Goal: Transaction & Acquisition: Purchase product/service

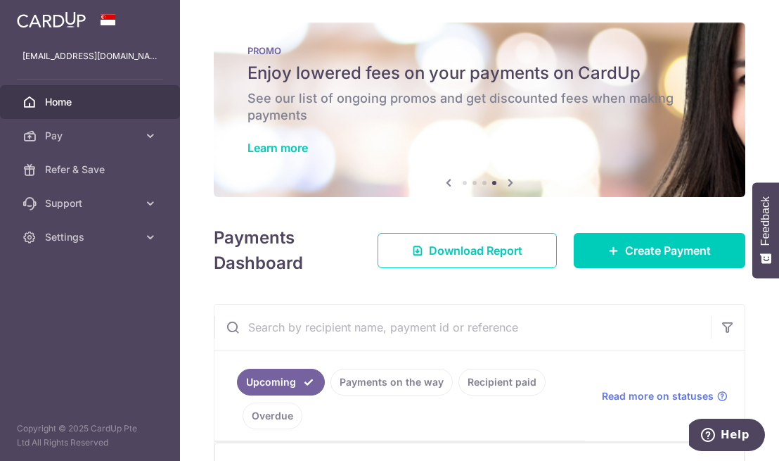
click at [272, 144] on link "Learn more" at bounding box center [278, 148] width 60 height 14
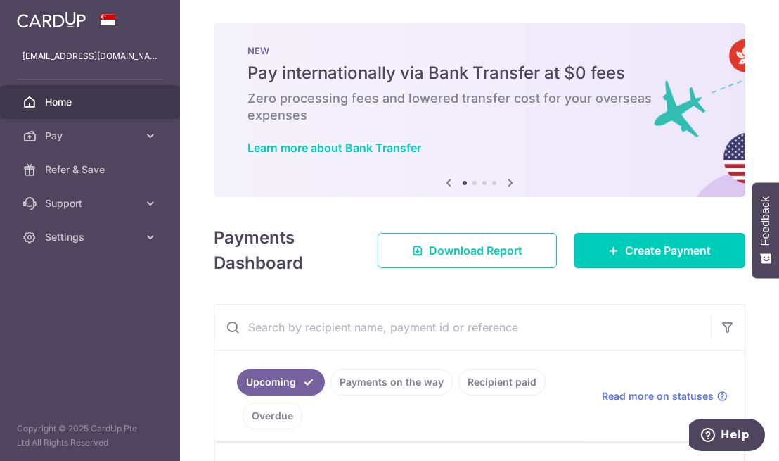
click at [625, 255] on span "Create Payment" at bounding box center [668, 250] width 86 height 17
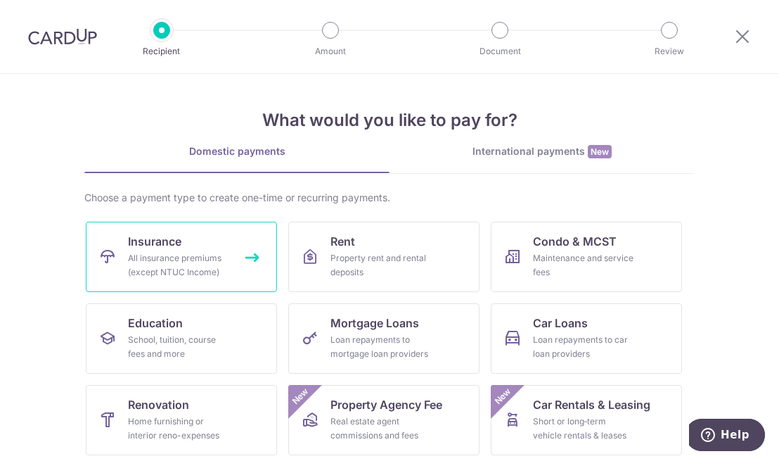
click at [206, 262] on div "All insurance premiums (except NTUC Income)" at bounding box center [178, 265] width 101 height 28
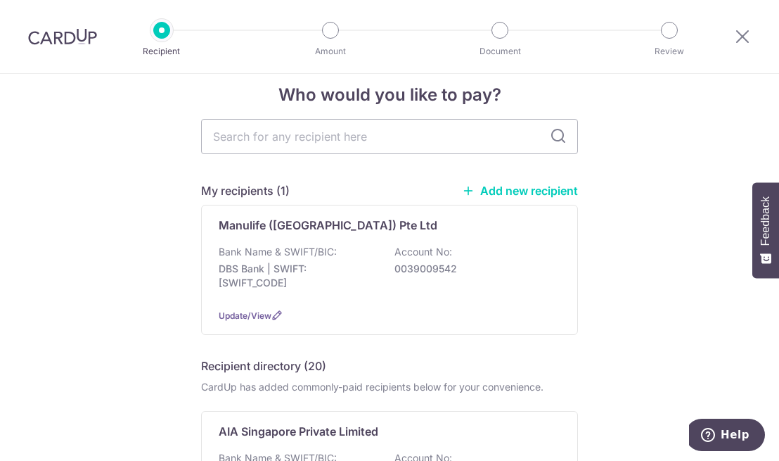
scroll to position [27, 0]
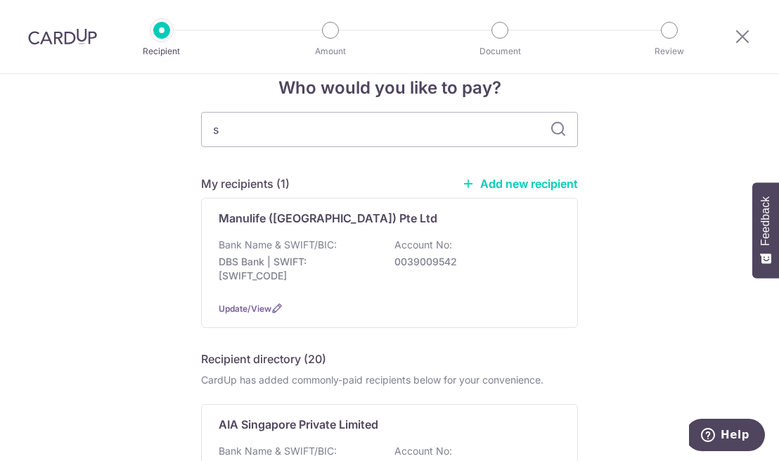
type input "si"
type input "sing"
type input "singlife"
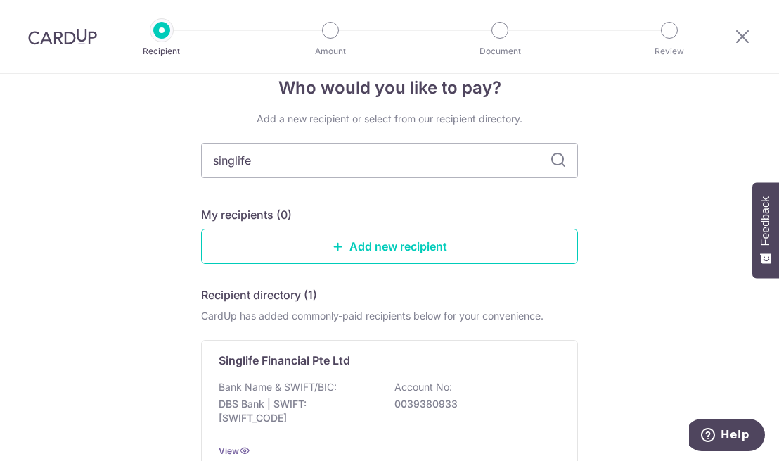
click at [304, 364] on p "Singlife Financial Pte Ltd" at bounding box center [285, 360] width 132 height 17
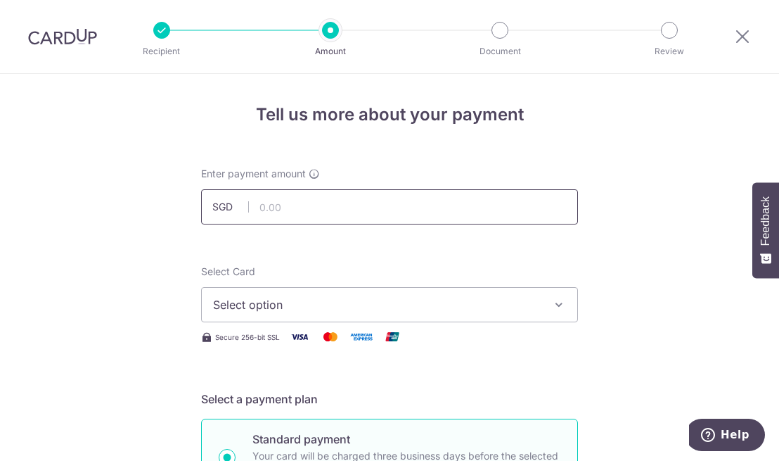
click at [413, 204] on input "text" at bounding box center [389, 206] width 377 height 35
click at [552, 307] on icon "button" at bounding box center [559, 305] width 14 height 14
type input "1,031.00"
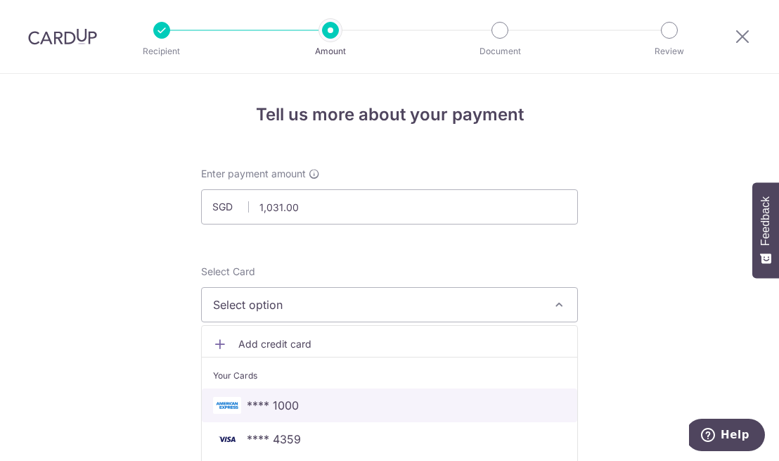
click at [281, 407] on span "**** 1000" at bounding box center [273, 405] width 52 height 17
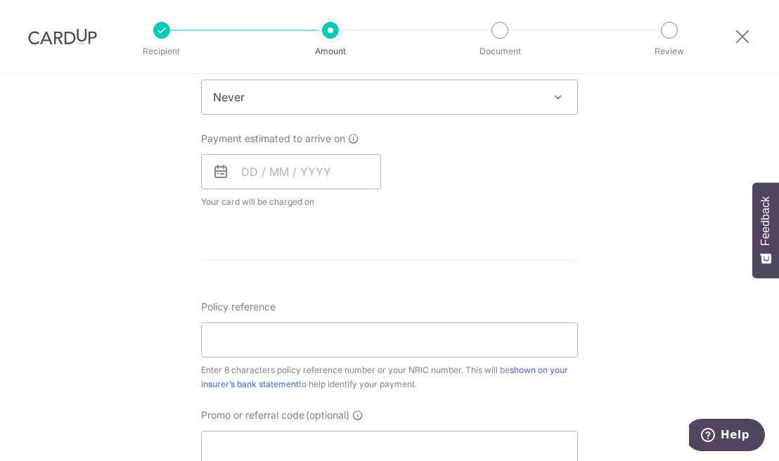
scroll to position [594, 0]
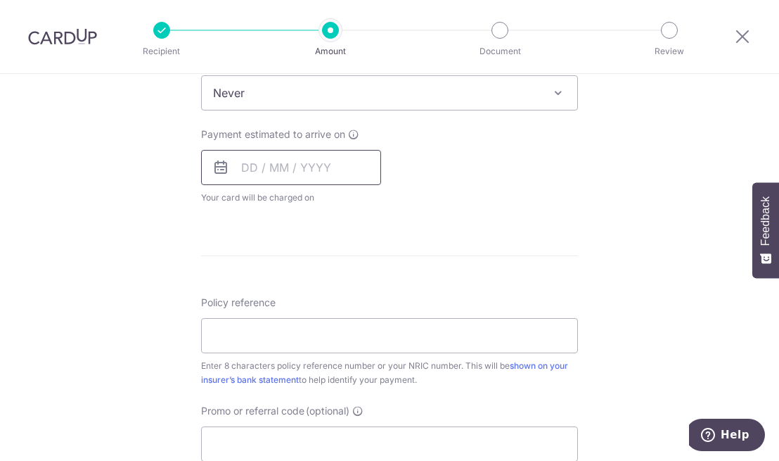
click at [245, 166] on input "text" at bounding box center [291, 167] width 180 height 35
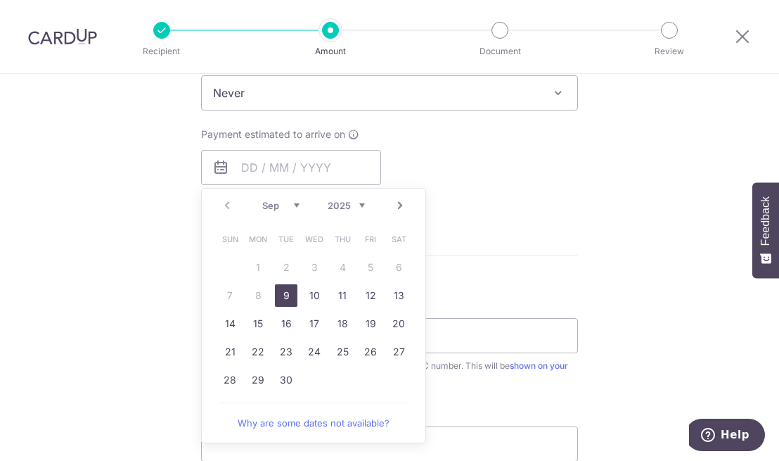
click at [284, 291] on link "9" at bounding box center [286, 295] width 23 height 23
type input "09/09/2025"
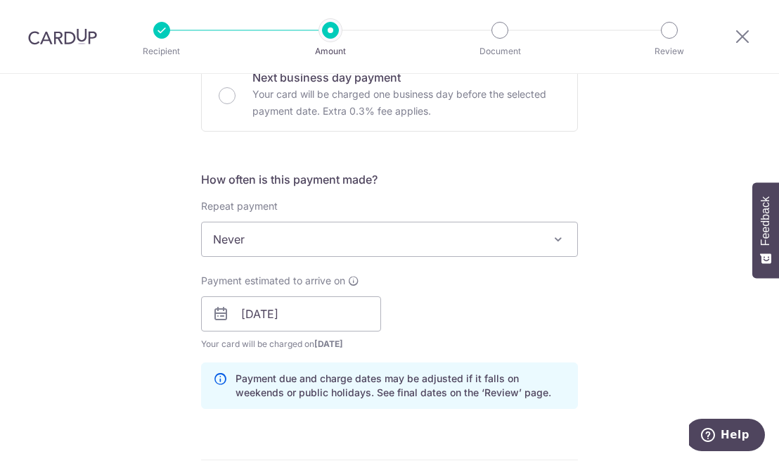
scroll to position [447, 0]
